Goal: Information Seeking & Learning: Learn about a topic

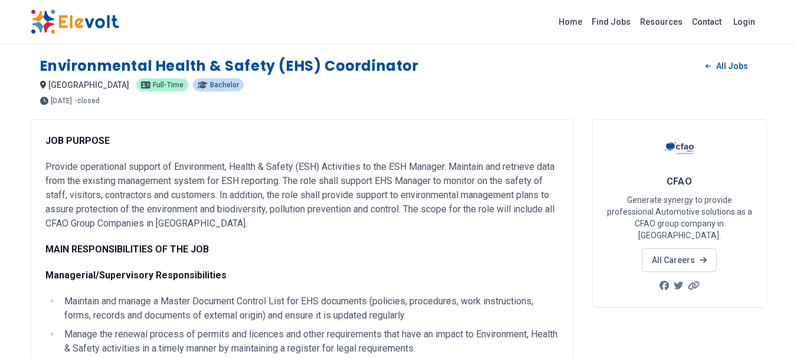
scroll to position [897, 0]
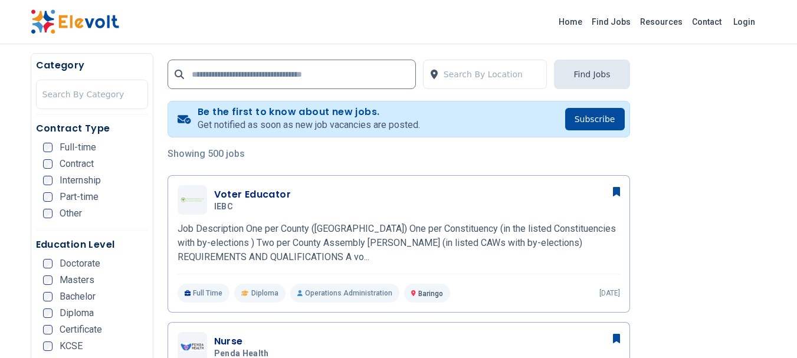
scroll to position [236, 0]
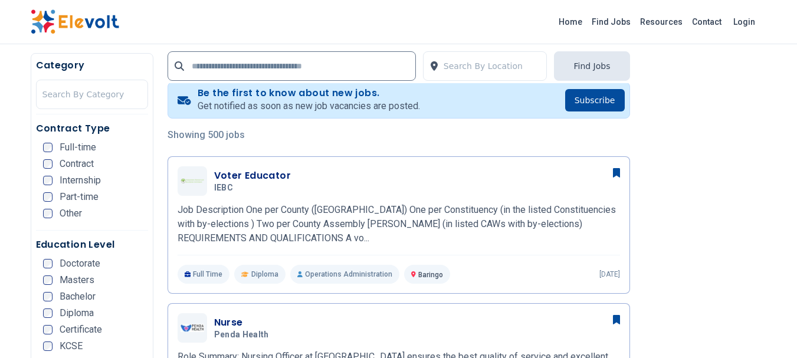
click at [56, 142] on div "Contract Type Full-time Contract Internship Part-time Other" at bounding box center [92, 175] width 112 height 109
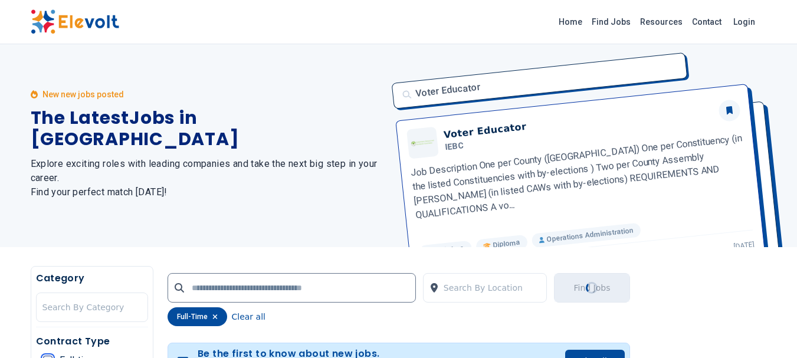
scroll to position [0, 0]
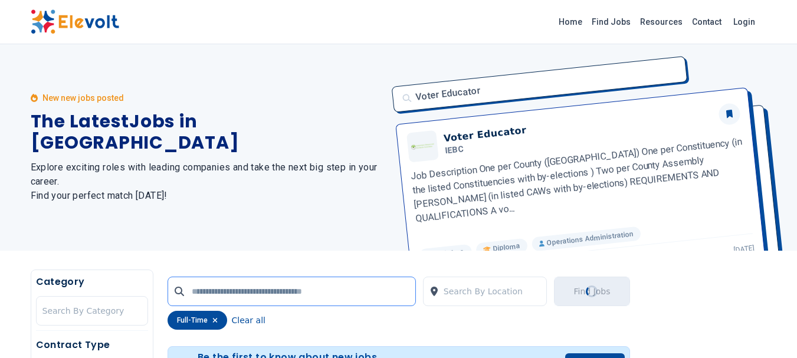
click at [229, 290] on input "text" at bounding box center [291, 291] width 248 height 29
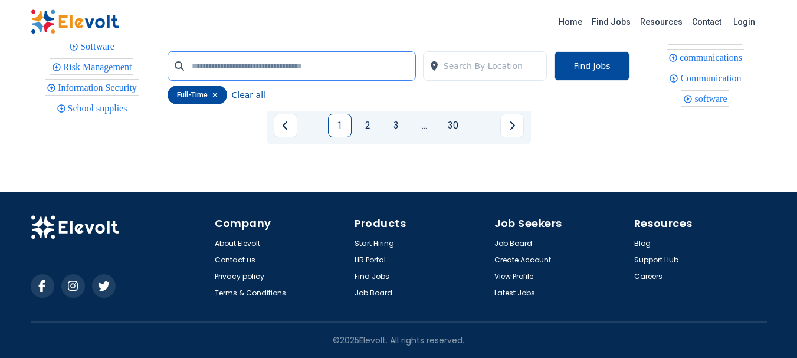
scroll to position [2775, 0]
